Goal: Task Accomplishment & Management: Manage account settings

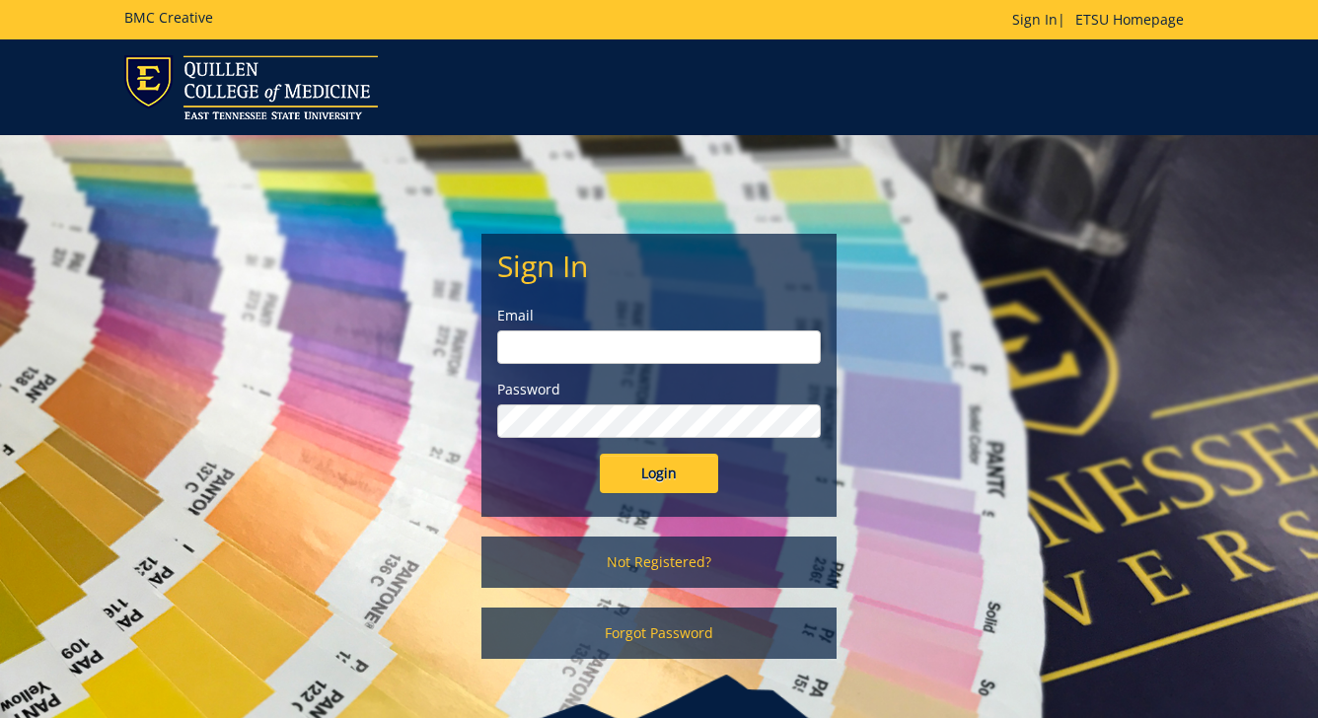
click at [625, 332] on input "email" at bounding box center [659, 348] width 324 height 34
type input "[EMAIL_ADDRESS][DOMAIN_NAME]"
click at [639, 478] on input "Login" at bounding box center [659, 473] width 118 height 39
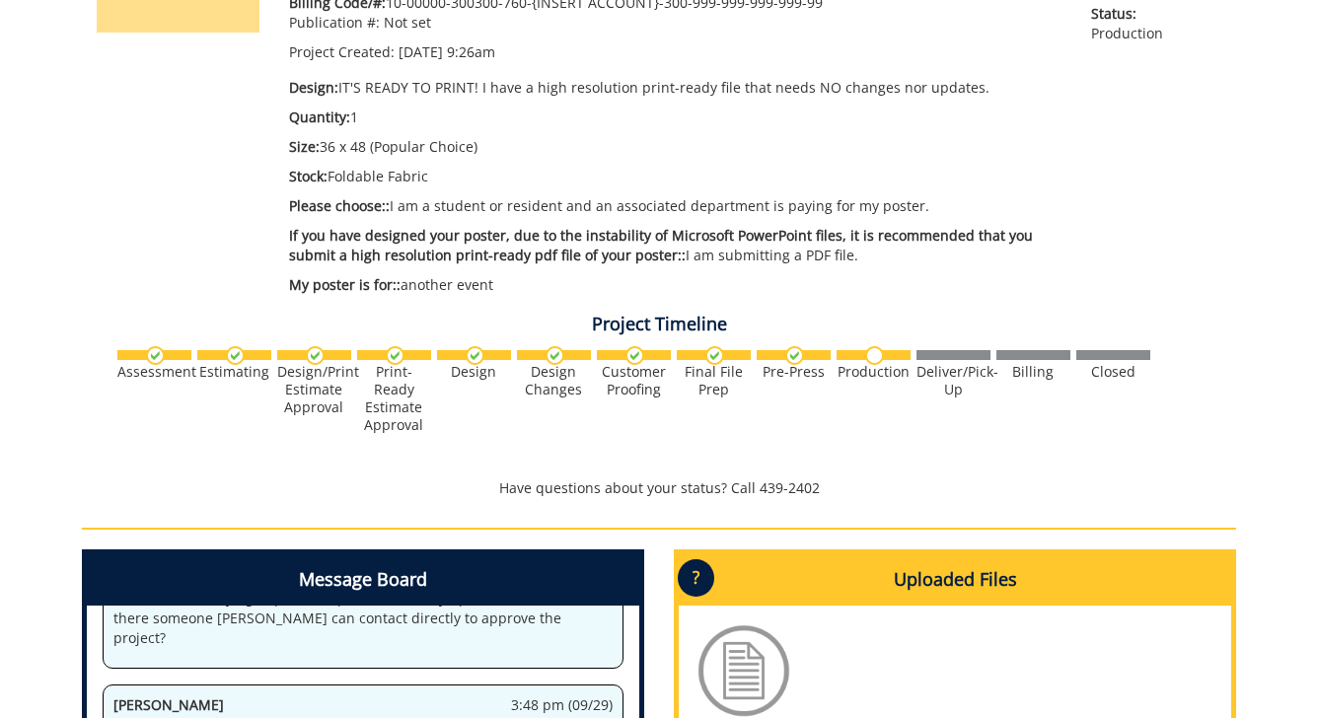
scroll to position [334, 0]
